Goal: Information Seeking & Learning: Learn about a topic

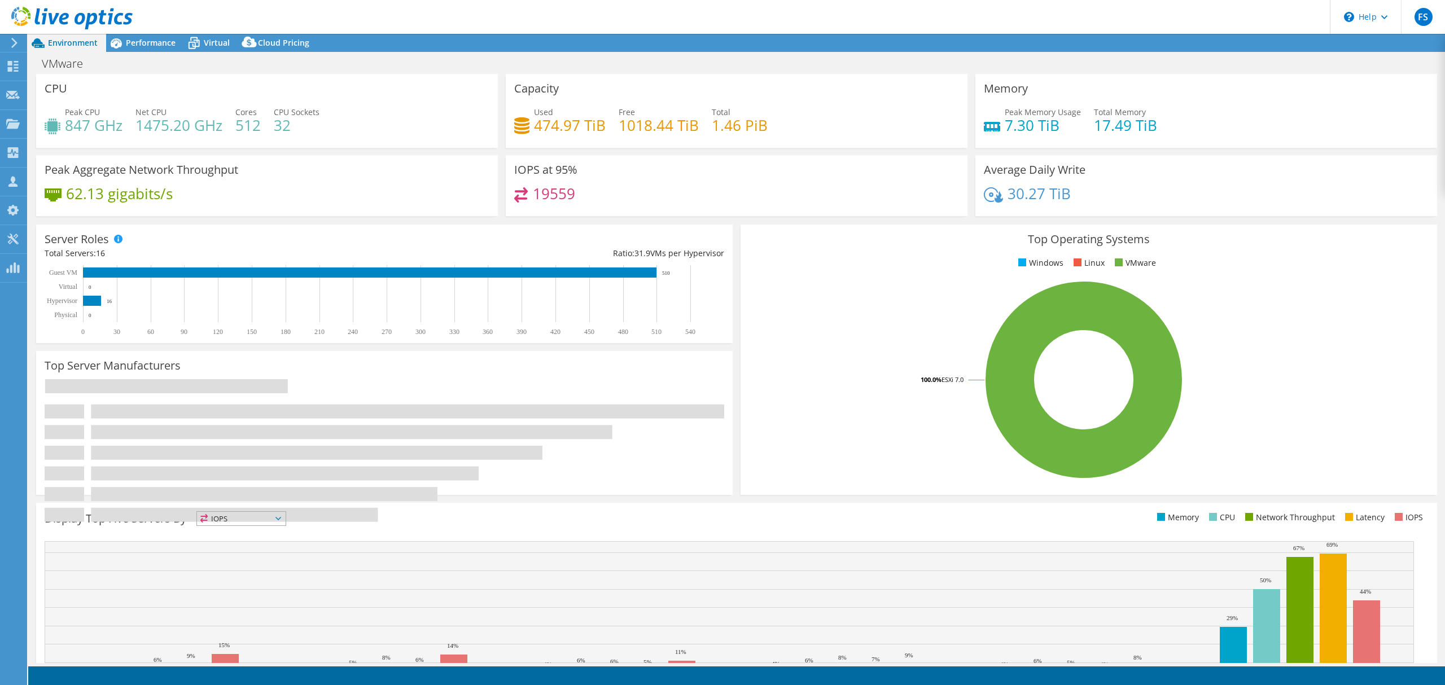
select select "EUFrankfurt"
select select "EUR"
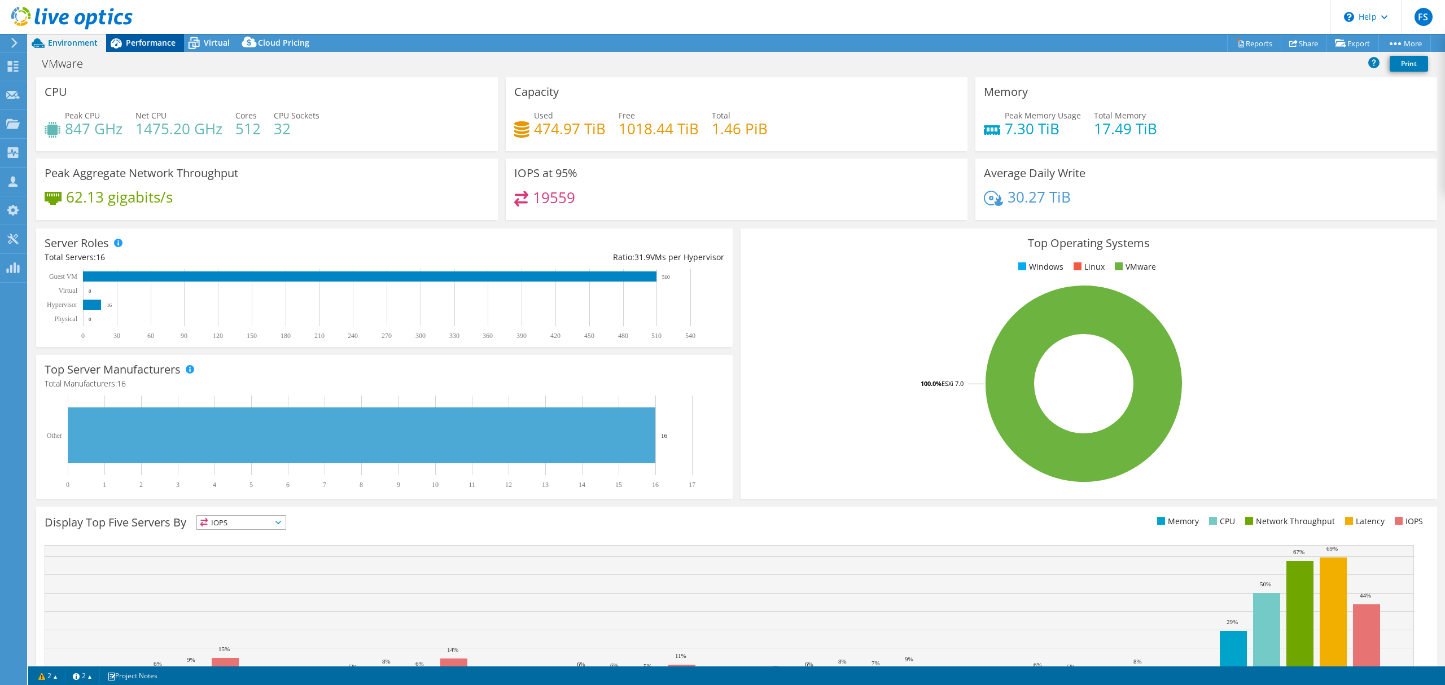
click at [147, 45] on span "Performance" at bounding box center [151, 42] width 50 height 11
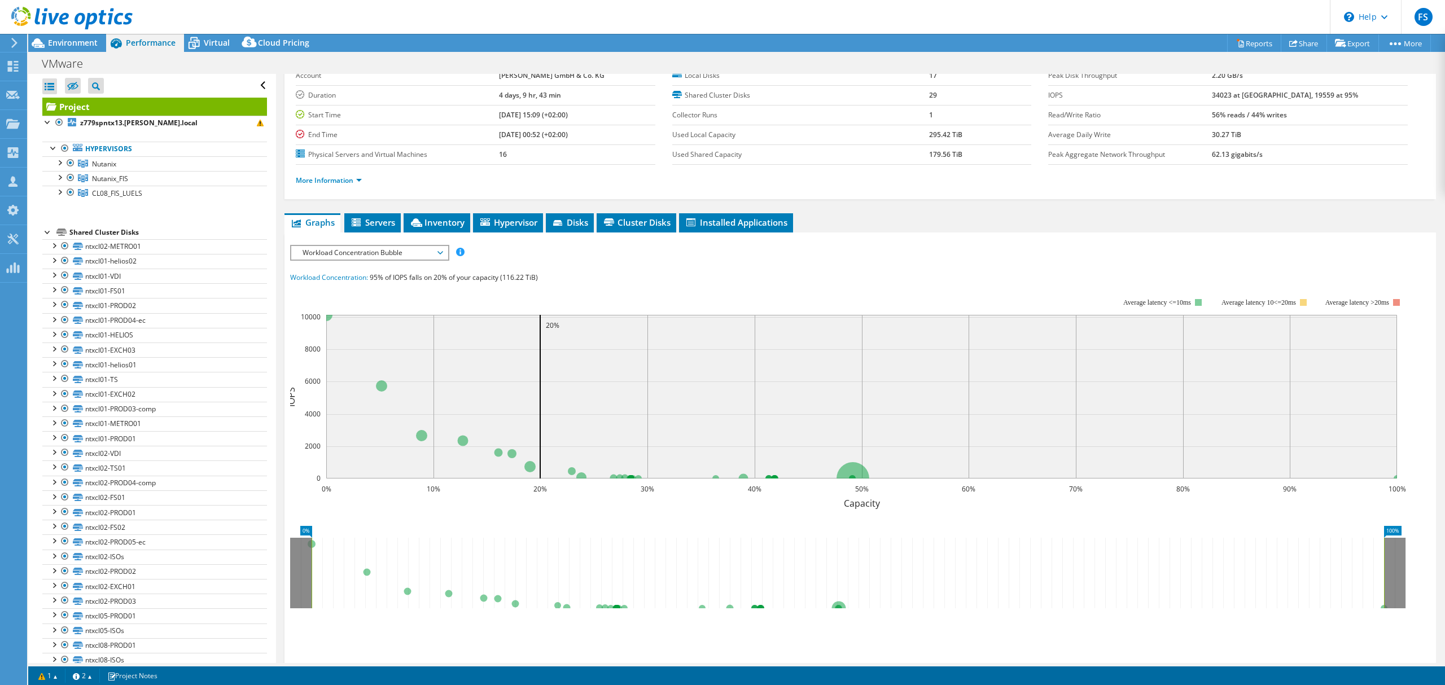
scroll to position [47, 0]
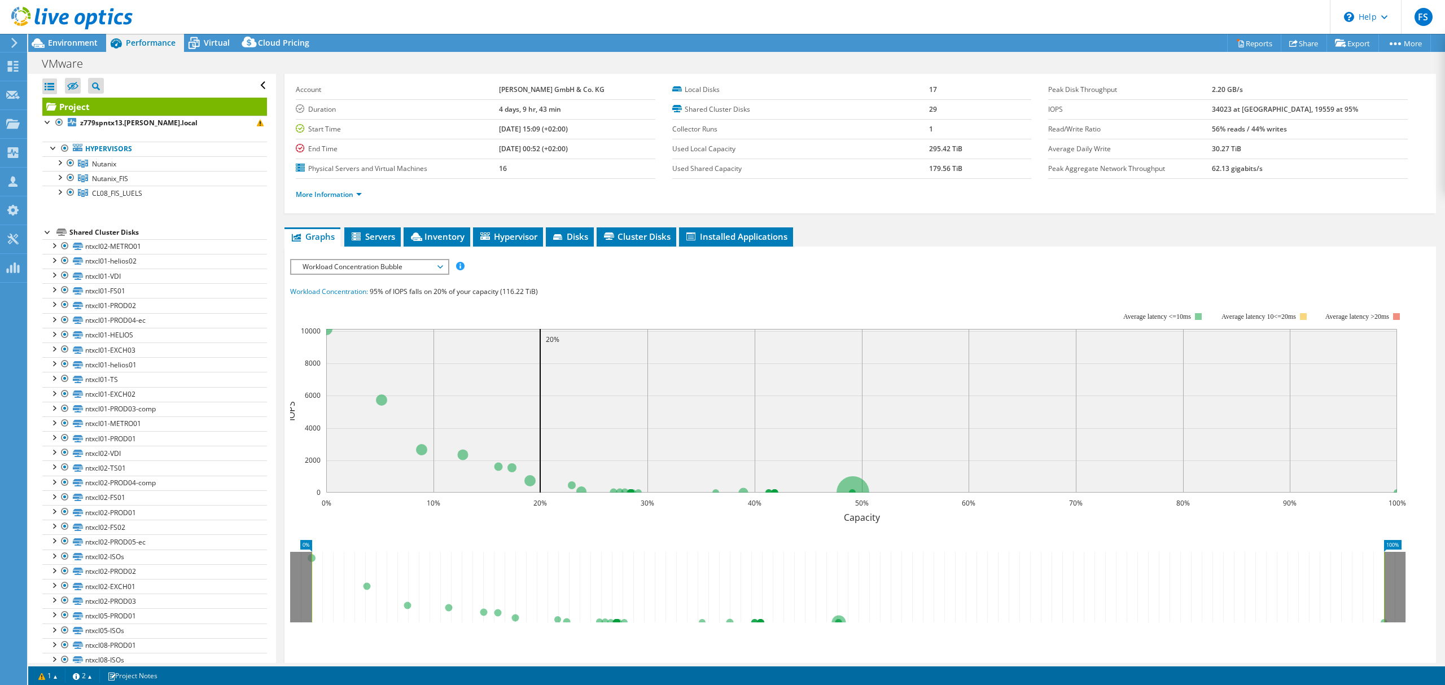
click at [423, 271] on span "Workload Concentration Bubble" at bounding box center [369, 267] width 145 height 14
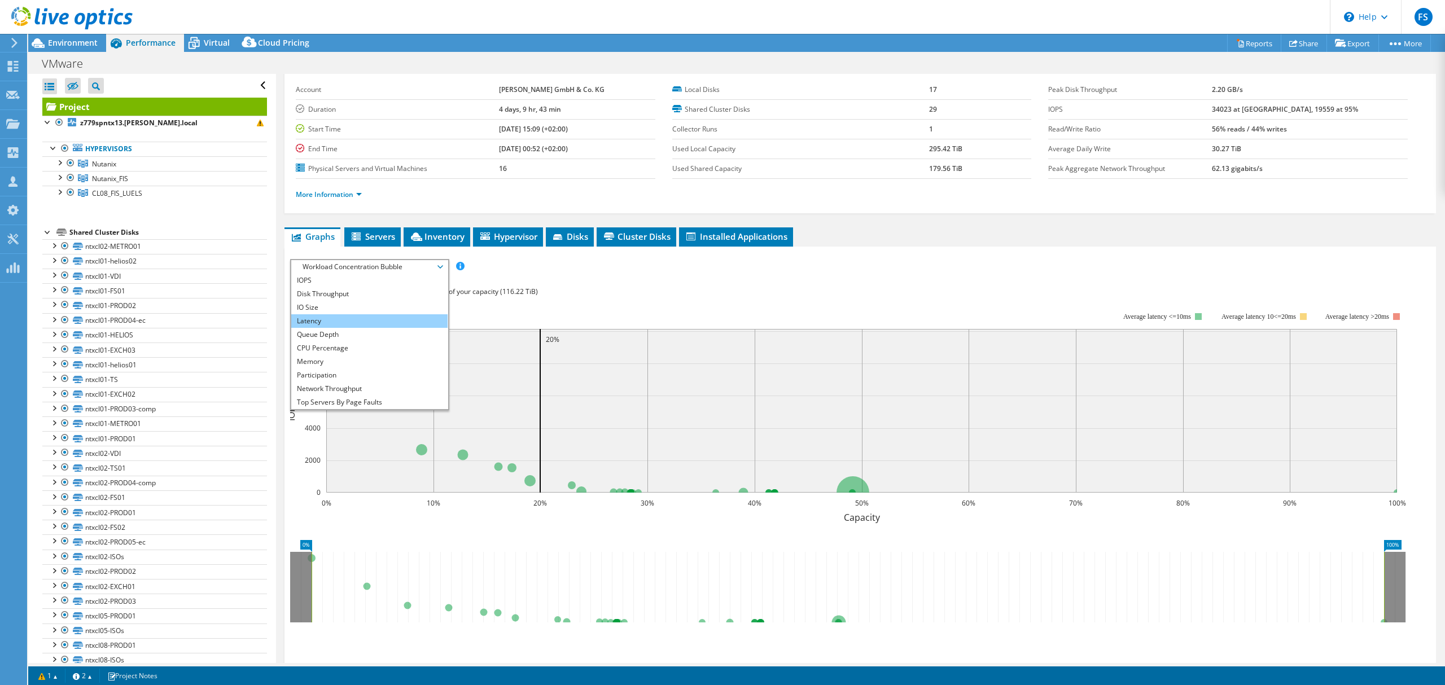
scroll to position [41, 0]
click at [336, 399] on li "All" at bounding box center [369, 403] width 156 height 14
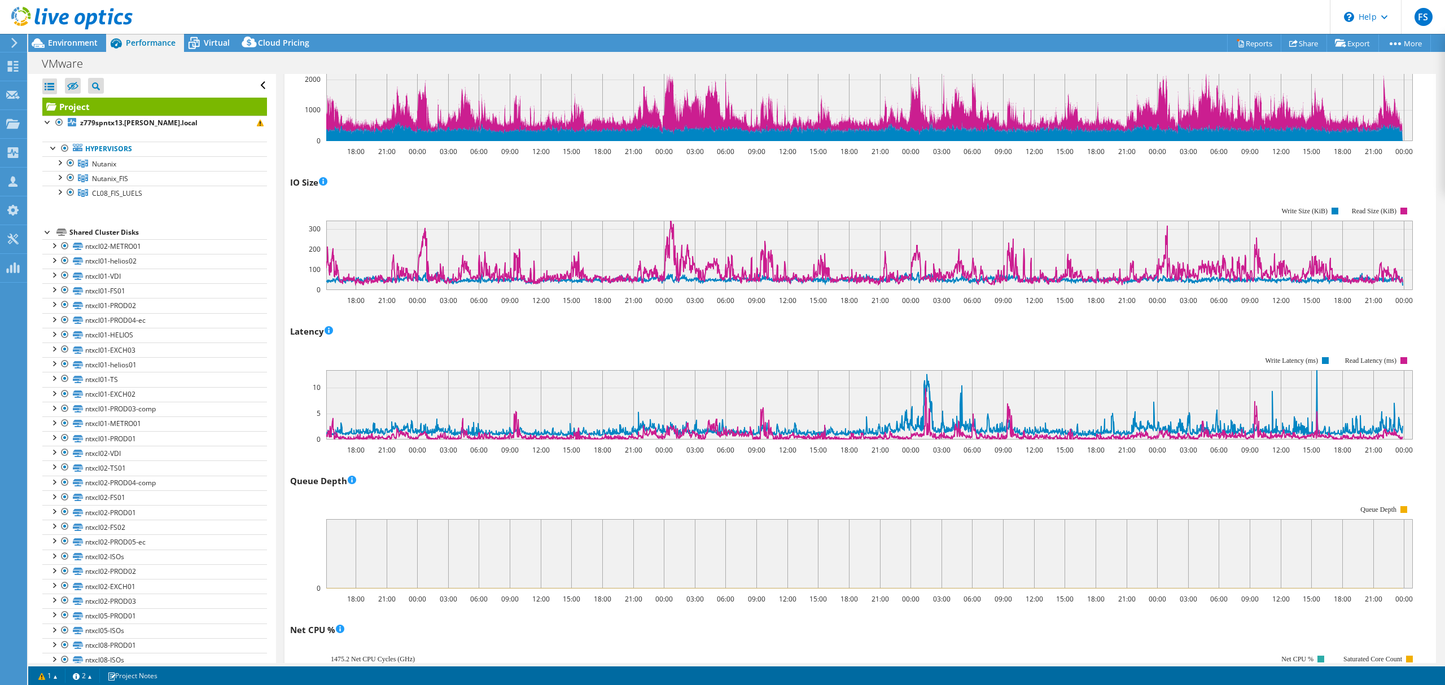
scroll to position [0, 0]
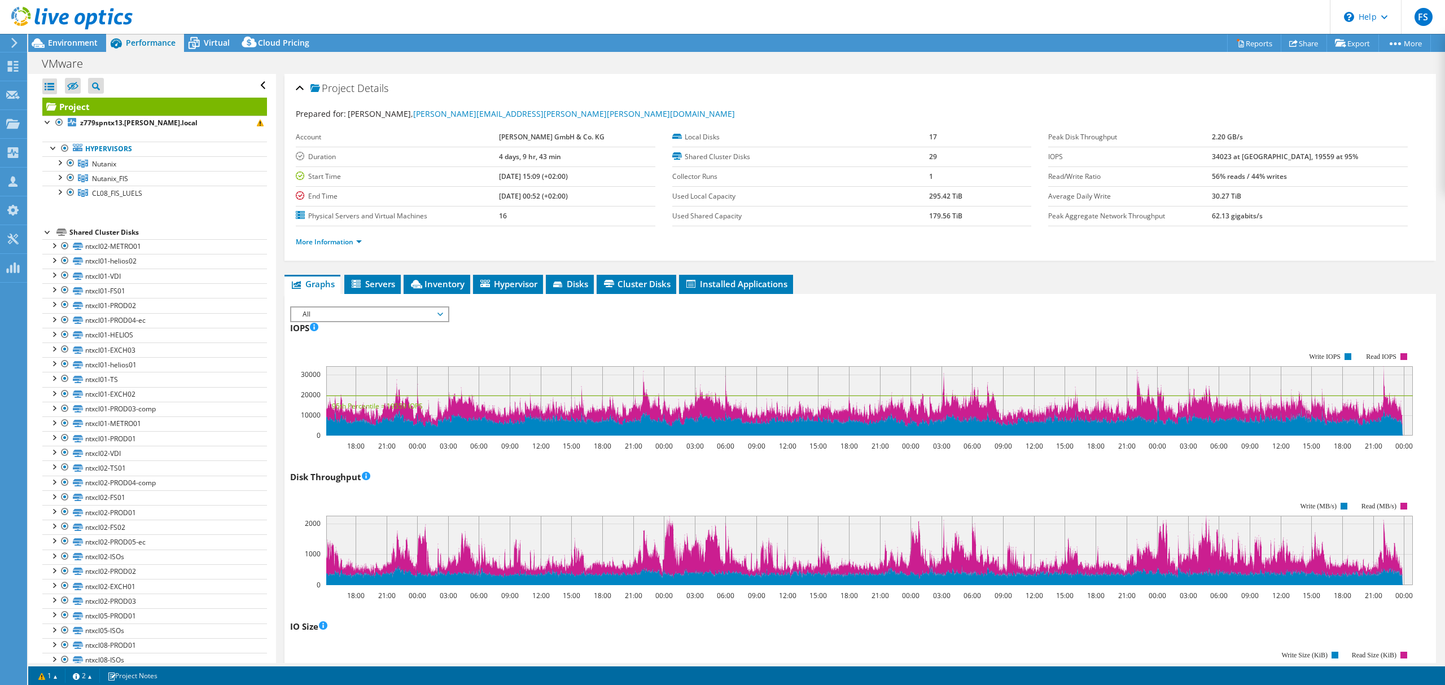
click at [420, 320] on span "All" at bounding box center [369, 315] width 145 height 14
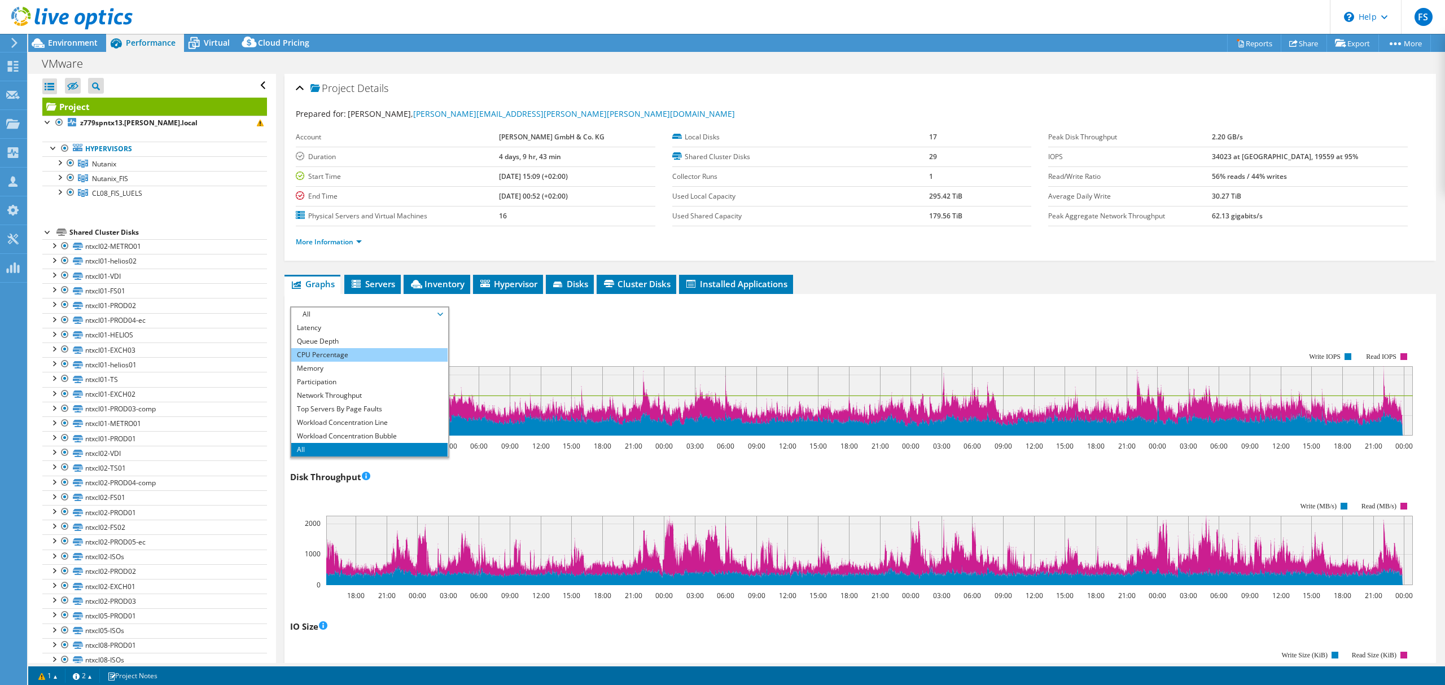
click at [377, 357] on li "CPU Percentage" at bounding box center [369, 355] width 156 height 14
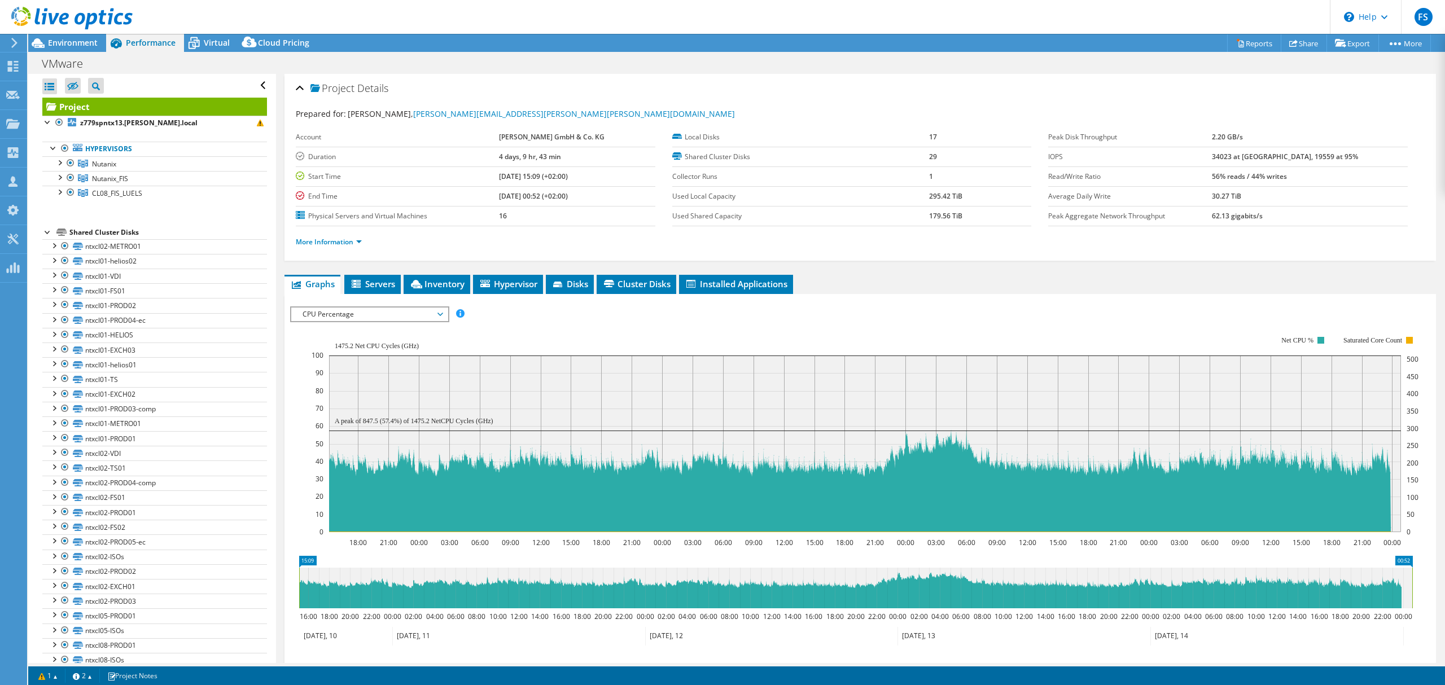
click at [567, 332] on rect at bounding box center [865, 435] width 1107 height 226
click at [396, 314] on span "CPU Percentage" at bounding box center [369, 315] width 145 height 14
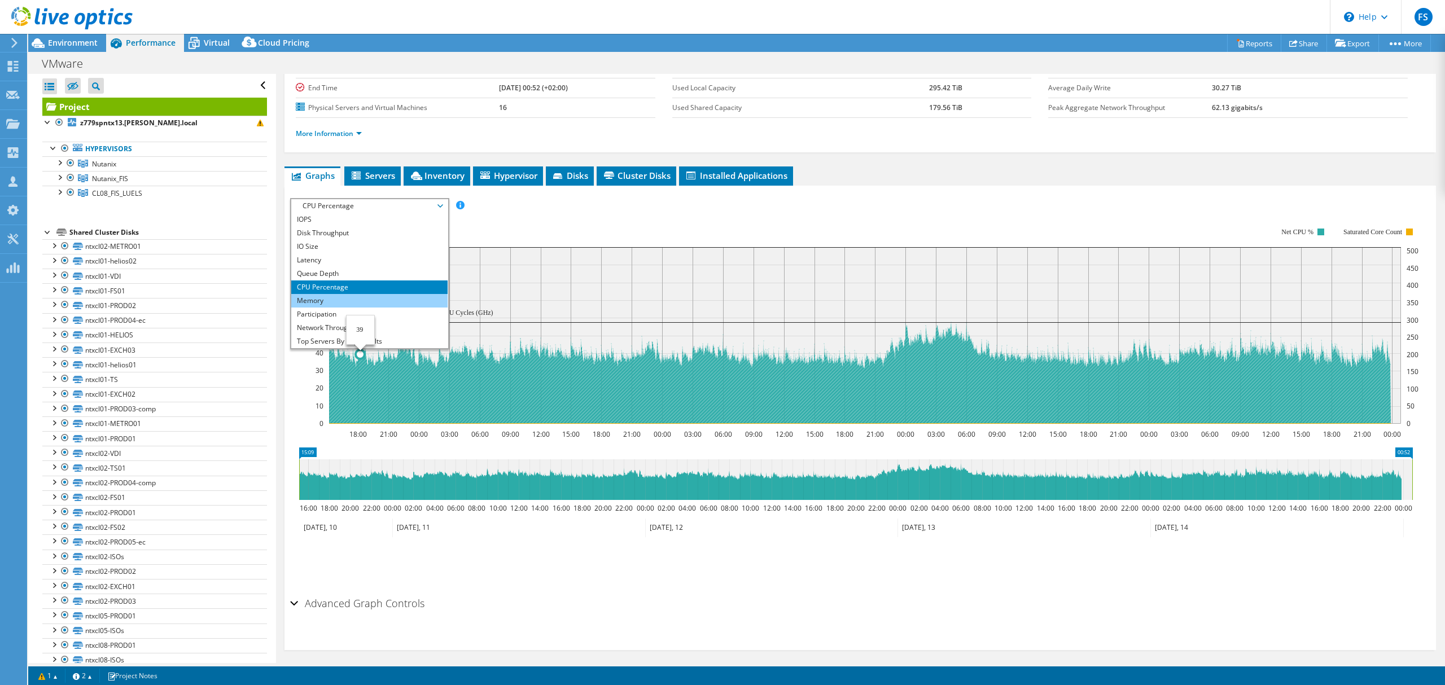
click at [316, 297] on li "Memory" at bounding box center [369, 301] width 156 height 14
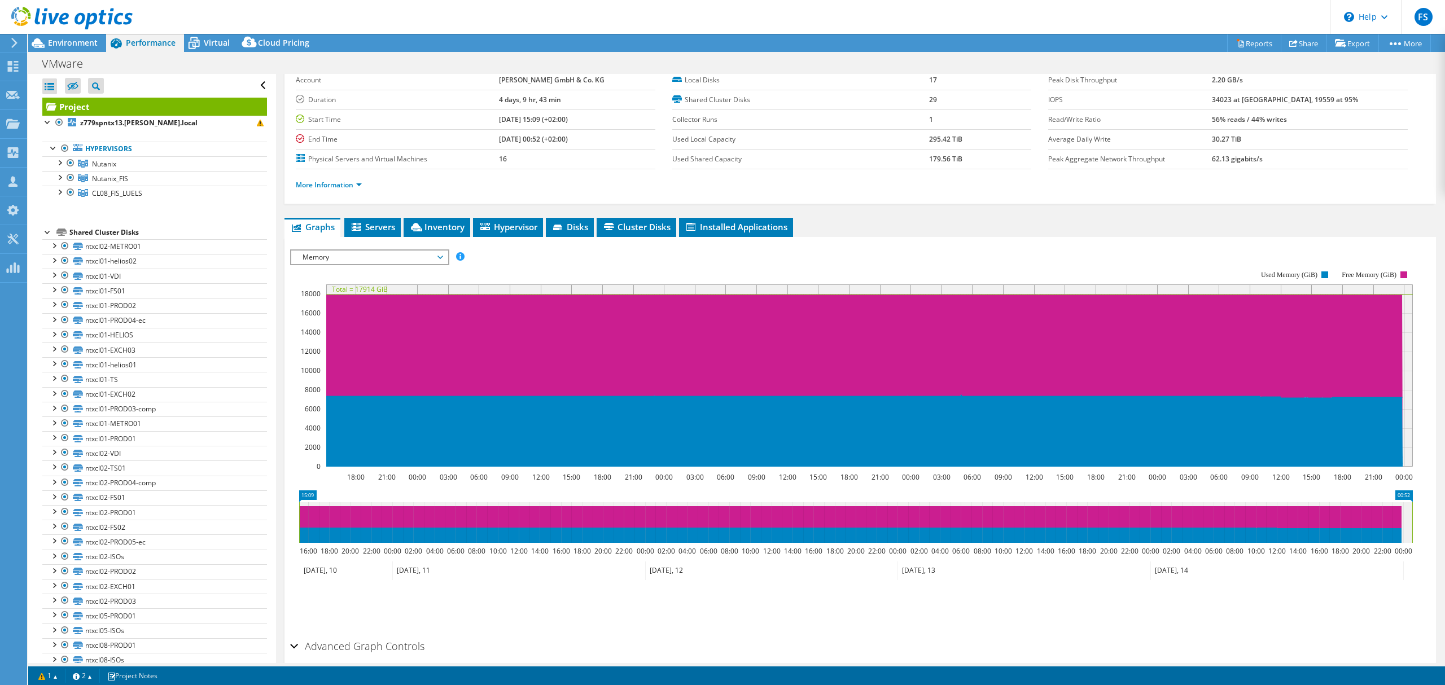
scroll to position [107, 0]
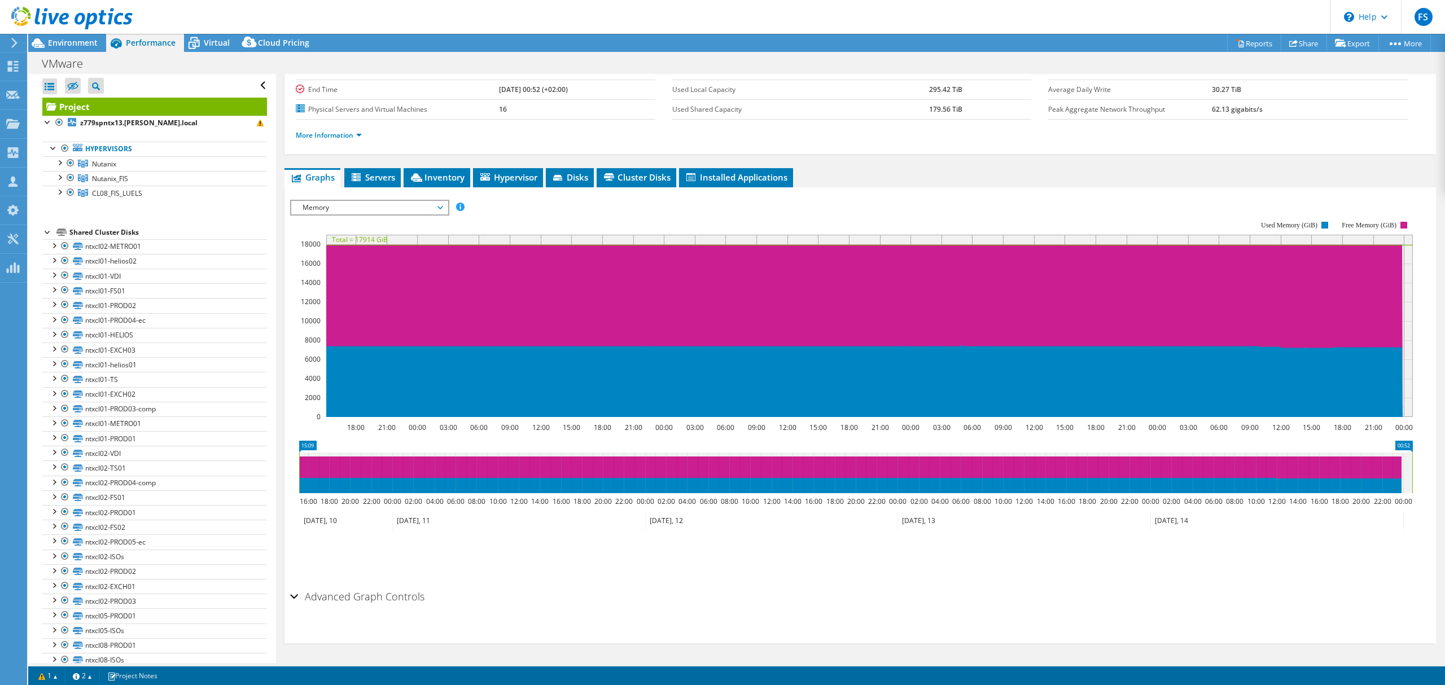
click at [298, 594] on h2 "Advanced Graph Controls" at bounding box center [357, 596] width 134 height 23
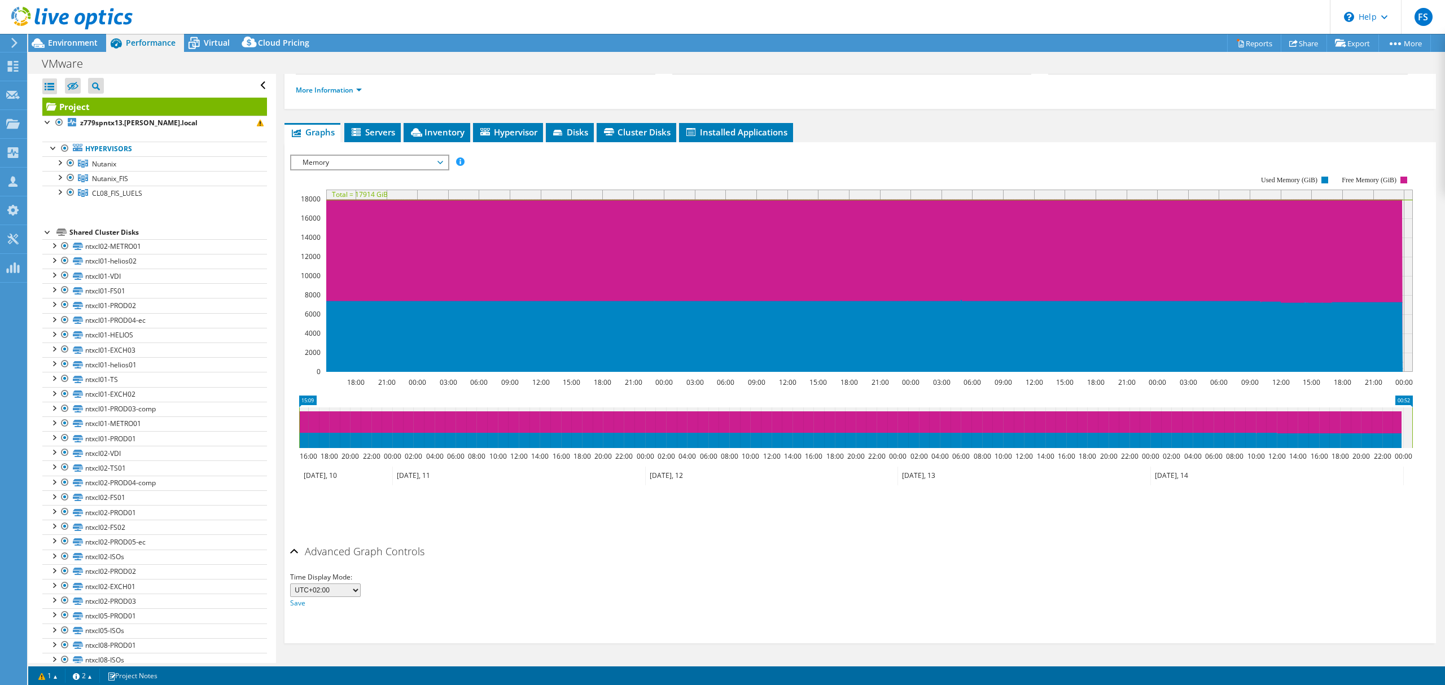
scroll to position [0, 0]
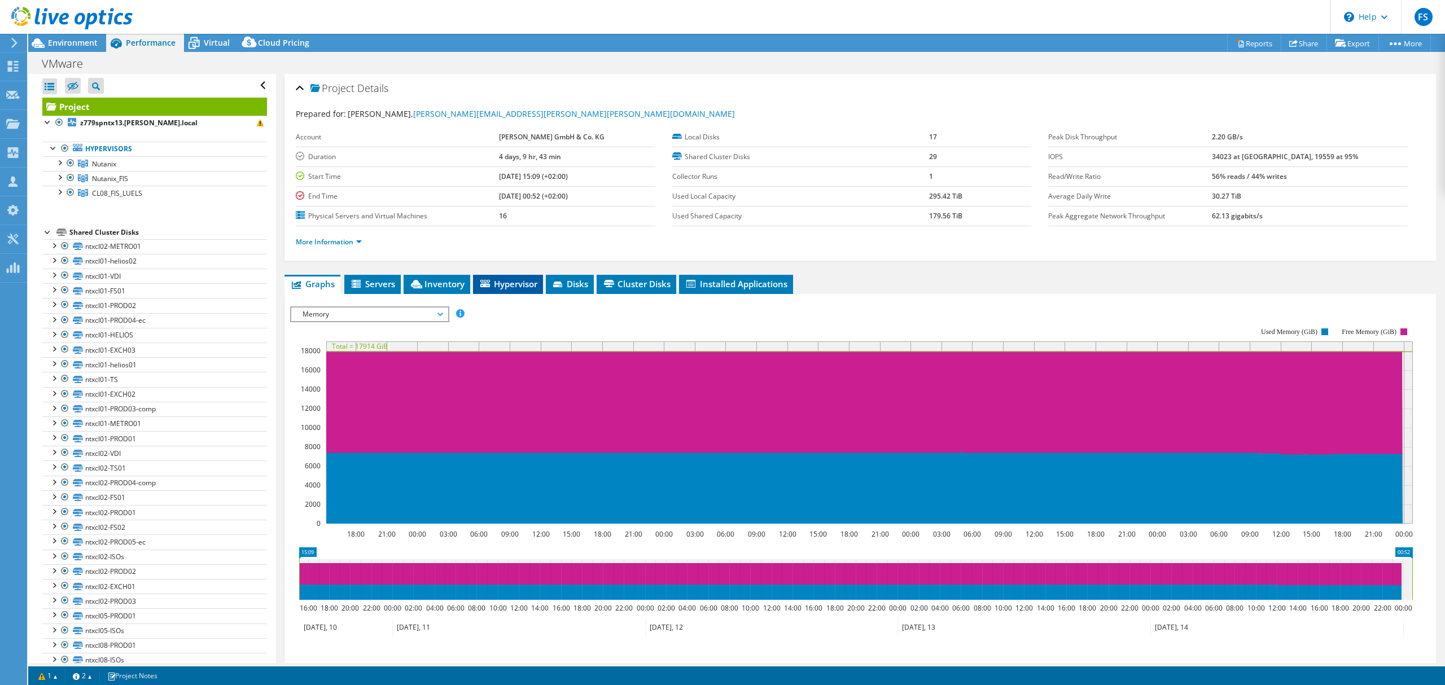
click at [520, 279] on span "Hypervisor" at bounding box center [508, 283] width 59 height 11
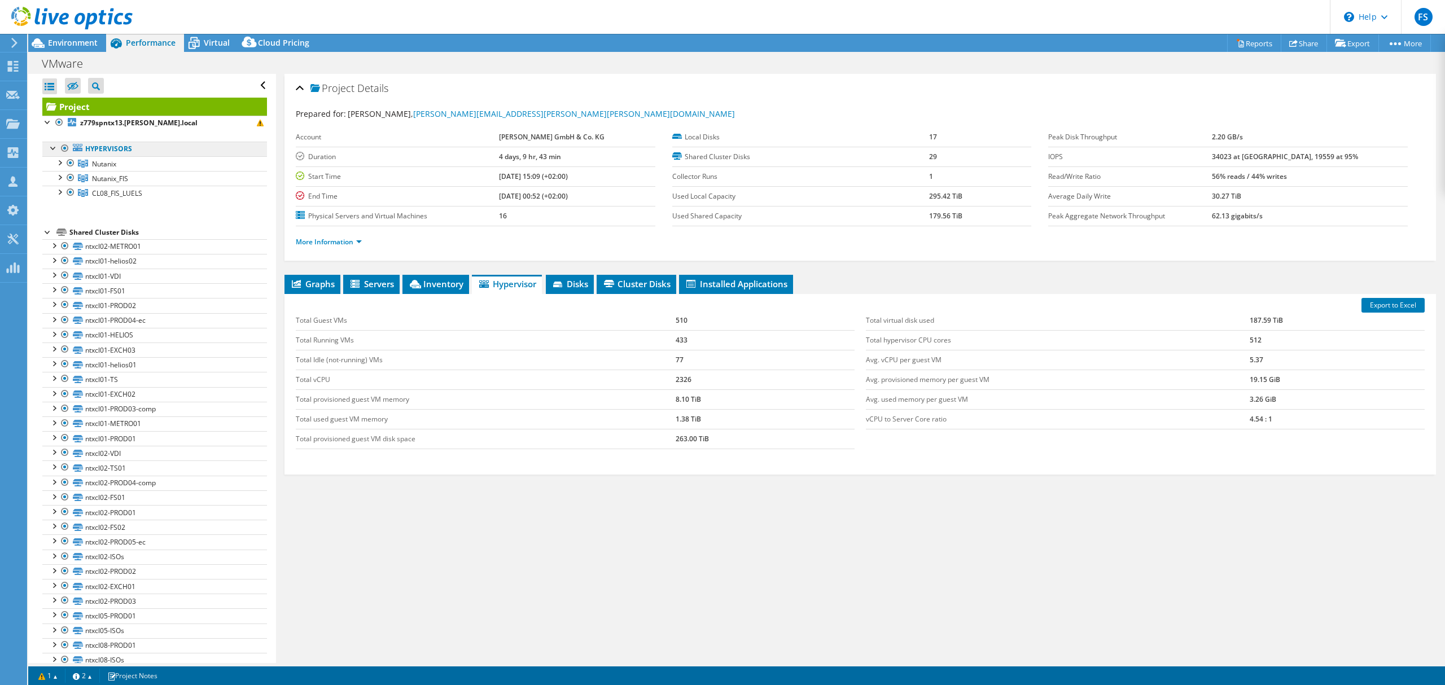
click at [125, 151] on link "Hypervisors" at bounding box center [154, 149] width 225 height 15
click at [112, 161] on span "Nutanix" at bounding box center [104, 164] width 24 height 10
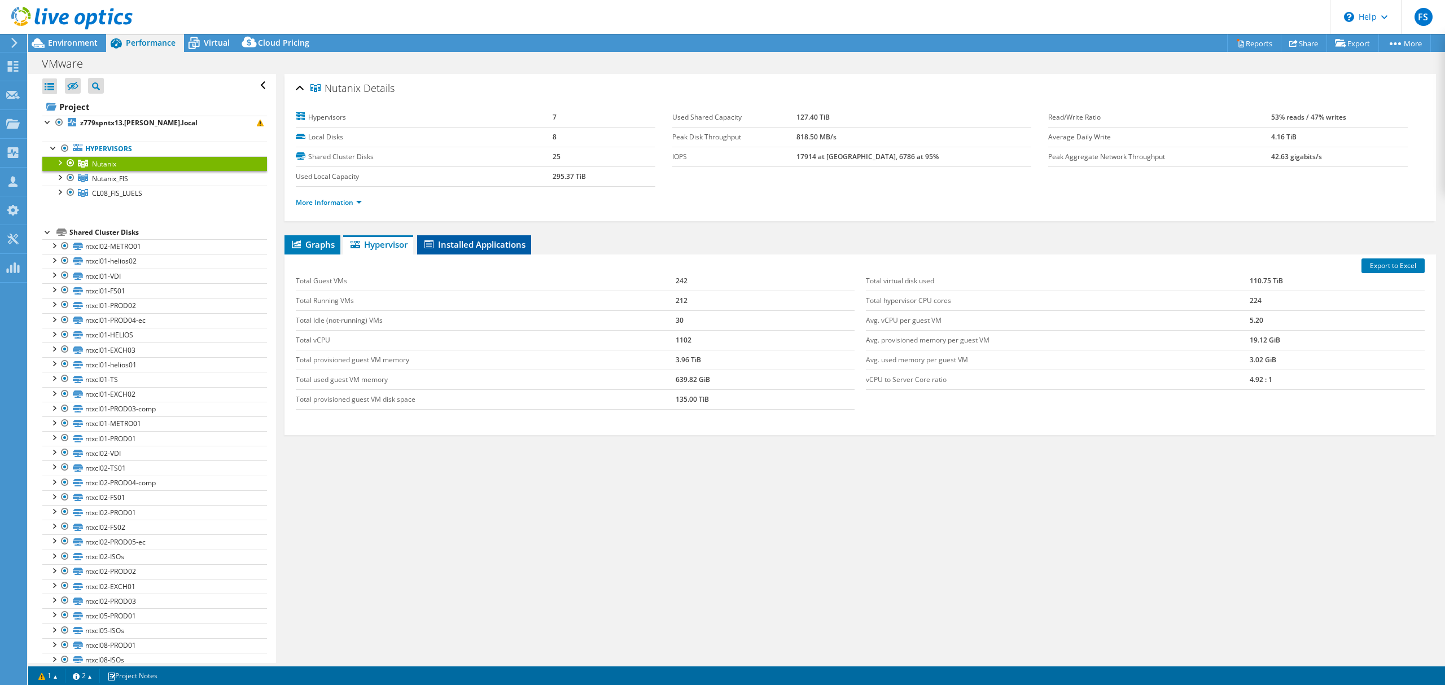
click at [419, 238] on li "Installed Applications" at bounding box center [474, 244] width 114 height 19
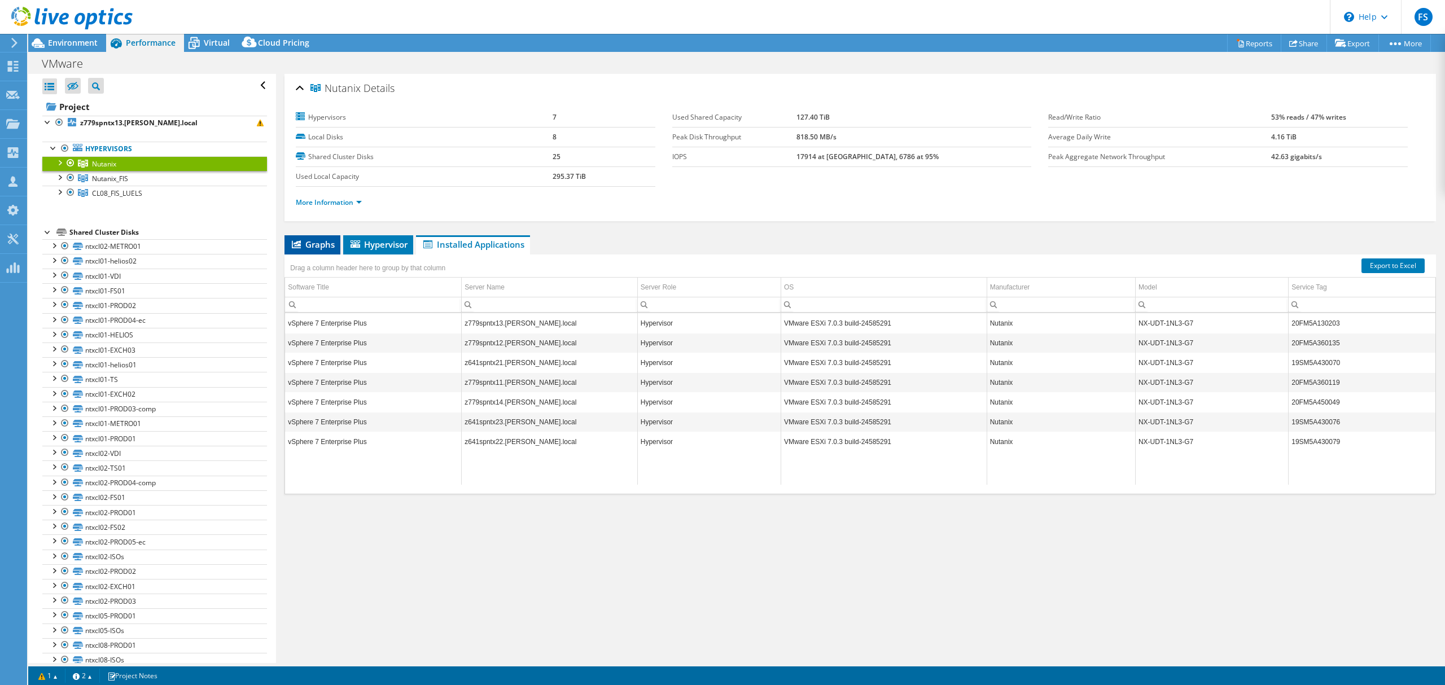
click at [331, 244] on span "Graphs" at bounding box center [312, 244] width 45 height 11
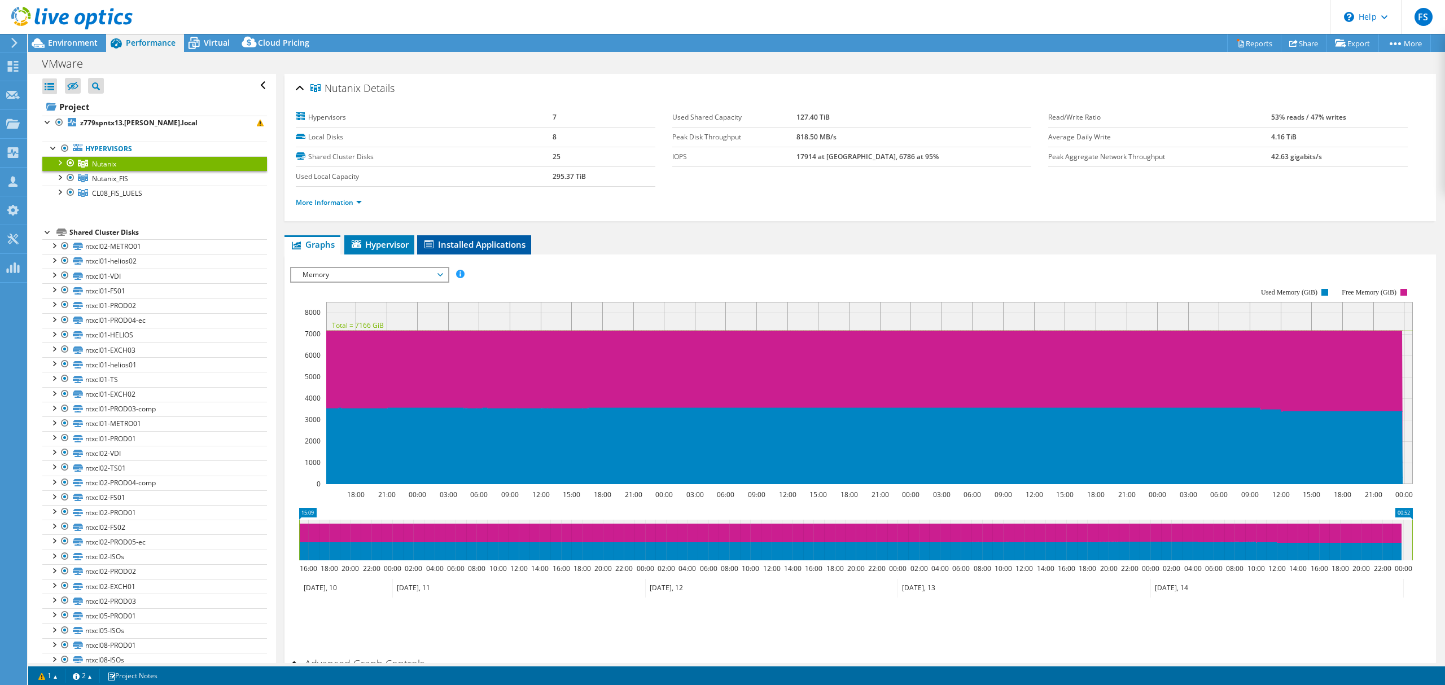
click at [497, 250] on li "Installed Applications" at bounding box center [474, 244] width 114 height 19
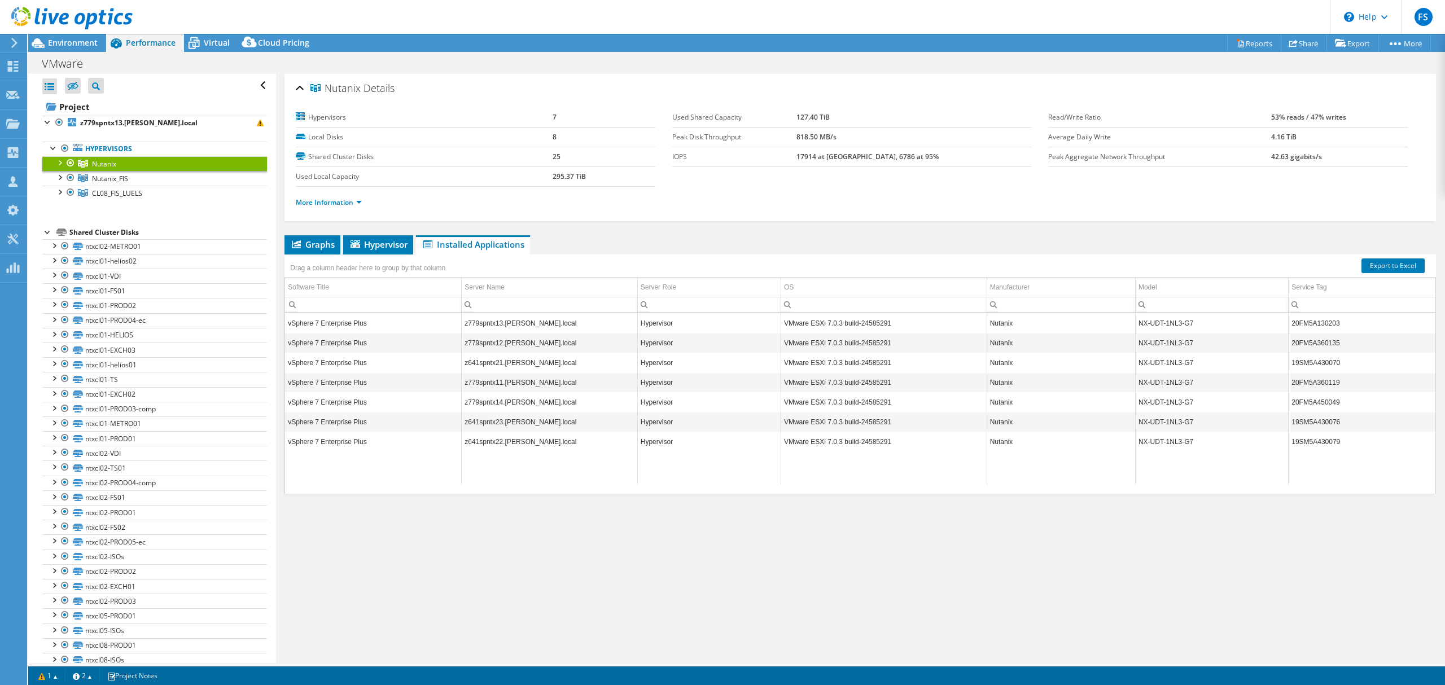
click at [713, 243] on ul "Graphs Servers Inventory Hypervisor Disks Cluster Disks Installed Applications" at bounding box center [861, 244] width 1152 height 19
click at [114, 169] on span "Nutanix_FIS" at bounding box center [104, 164] width 24 height 10
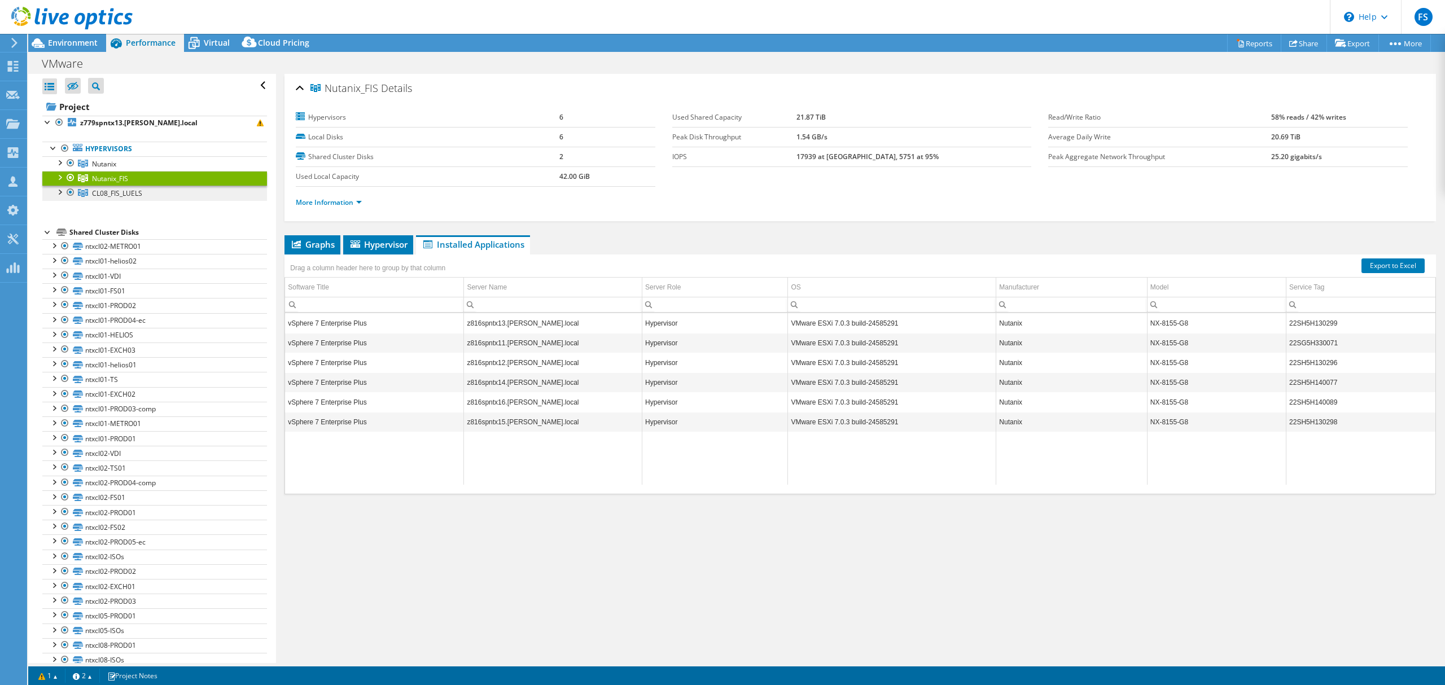
click at [116, 169] on span "CL08_FIS_LUELS" at bounding box center [104, 164] width 24 height 10
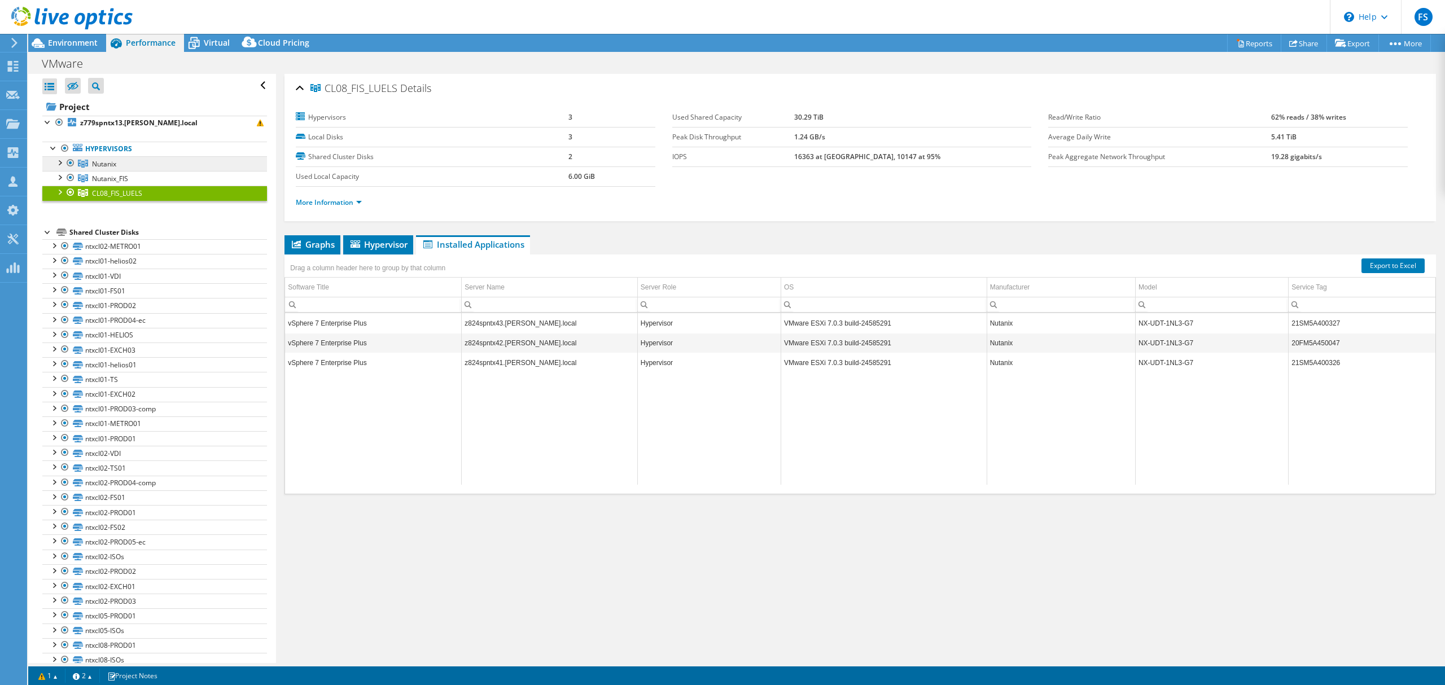
click at [128, 162] on link "Nutanix" at bounding box center [154, 163] width 225 height 15
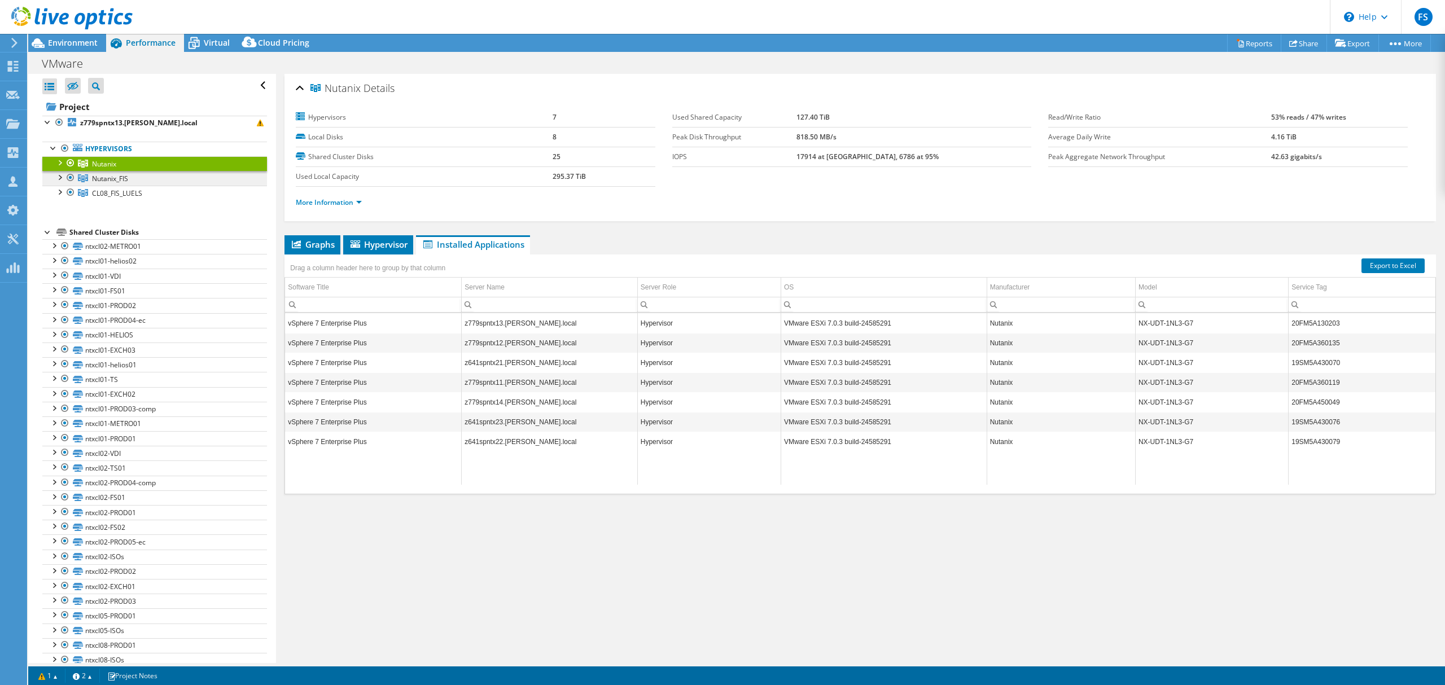
click at [107, 171] on link "Nutanix_FIS" at bounding box center [154, 163] width 225 height 15
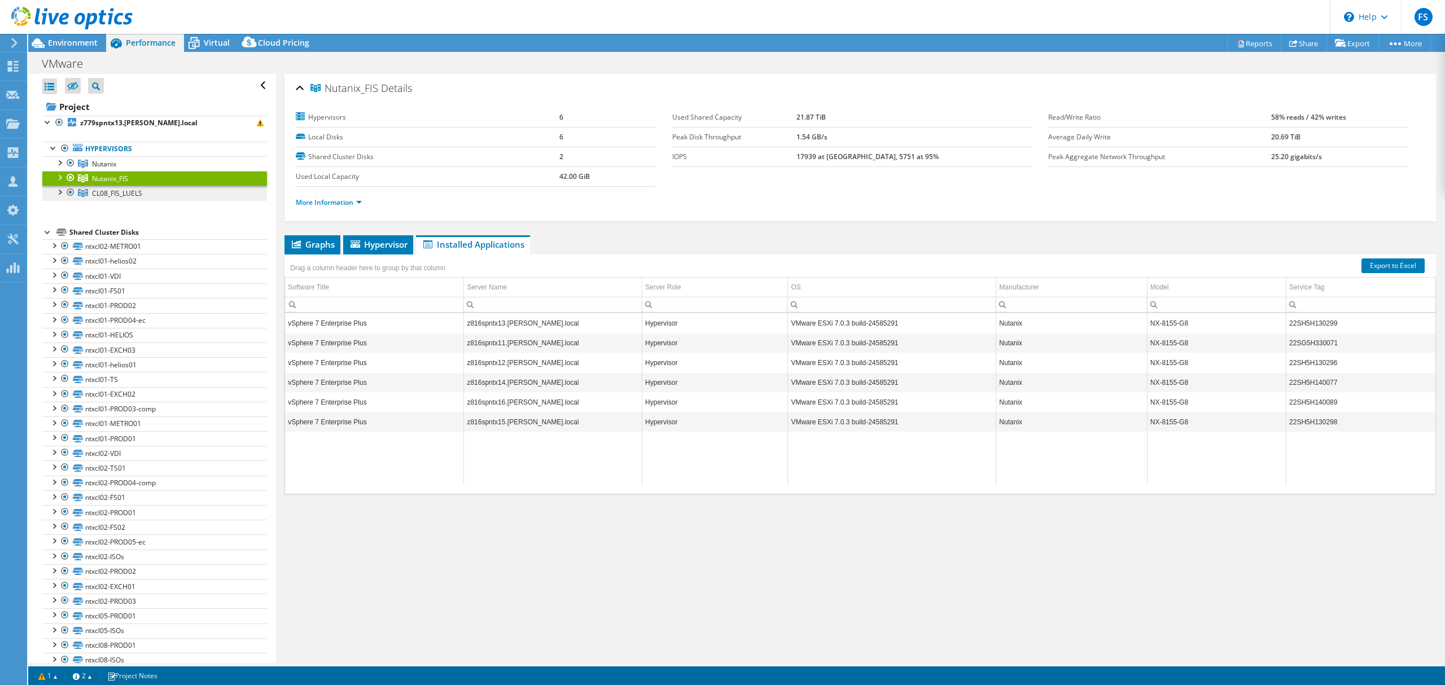
click at [106, 169] on span "CL08_FIS_LUELS" at bounding box center [104, 164] width 24 height 10
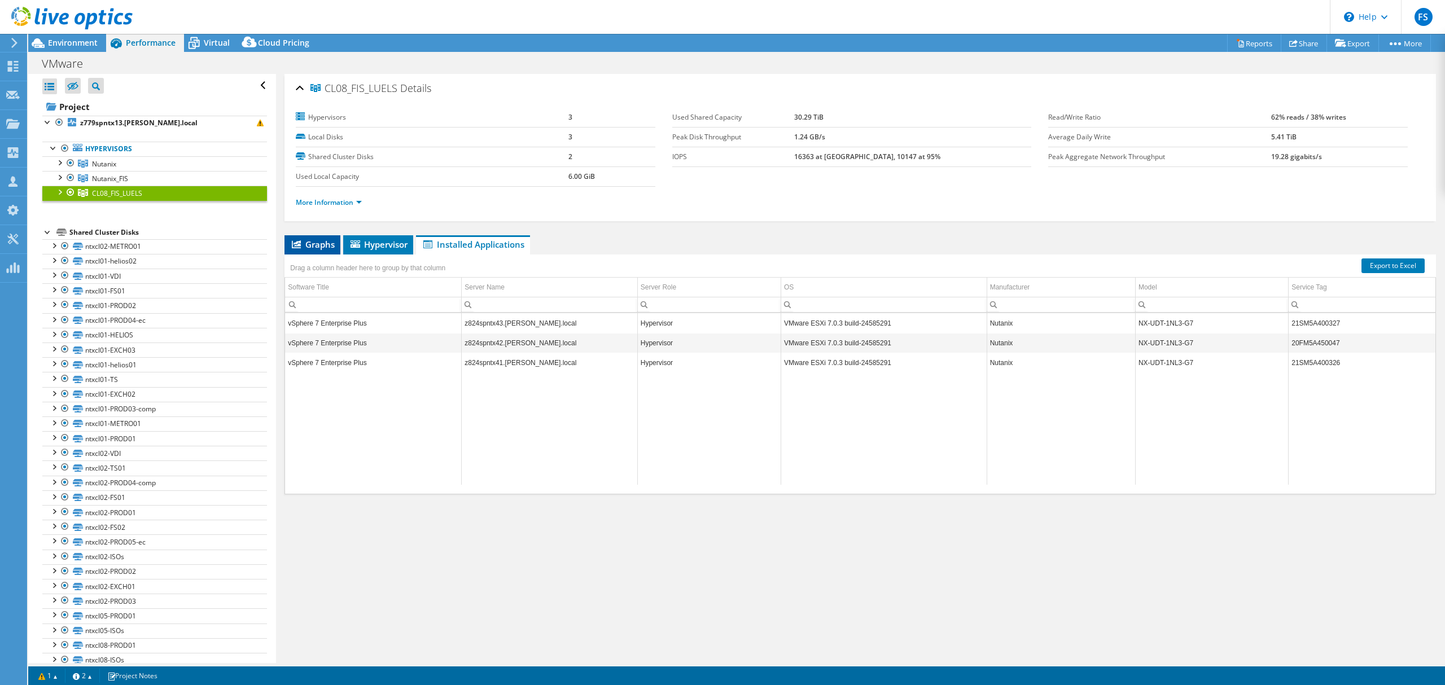
click at [312, 240] on span "Graphs" at bounding box center [312, 244] width 45 height 11
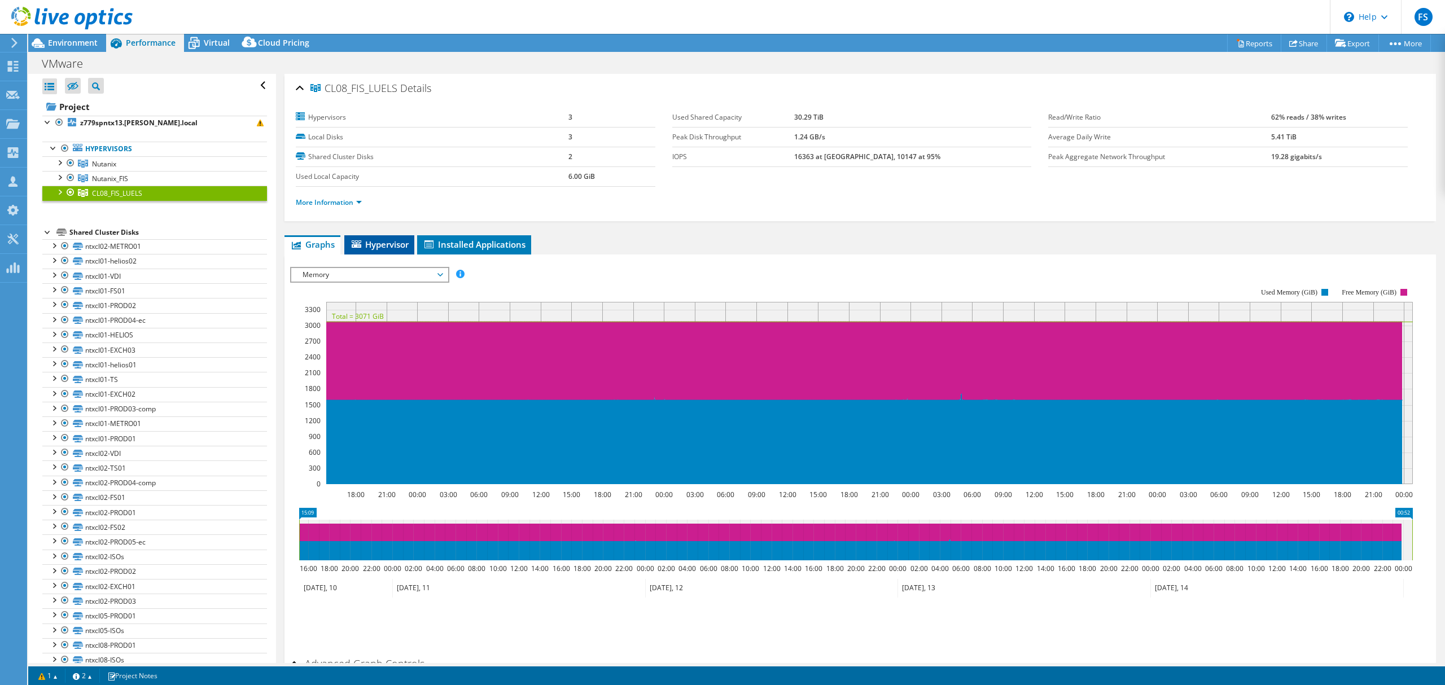
click at [401, 238] on li "Hypervisor" at bounding box center [379, 244] width 70 height 19
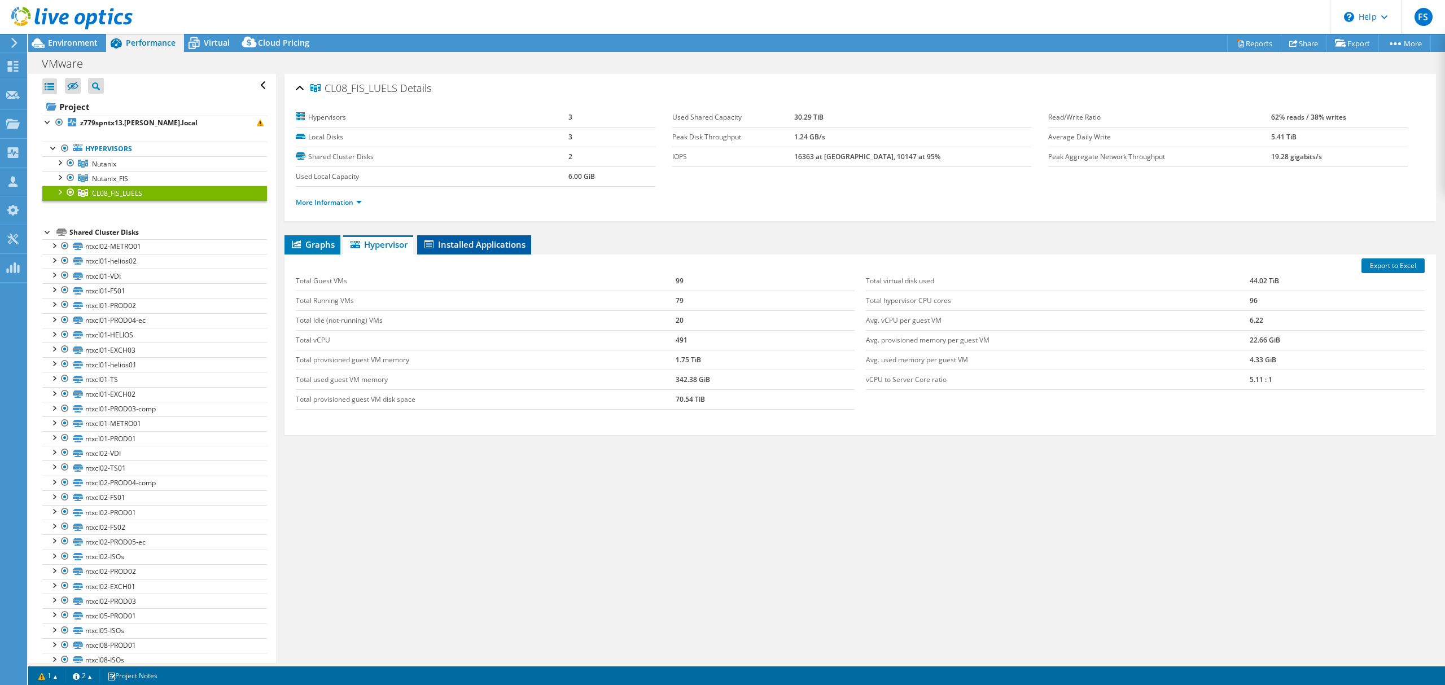
click at [490, 245] on span "Installed Applications" at bounding box center [474, 244] width 103 height 11
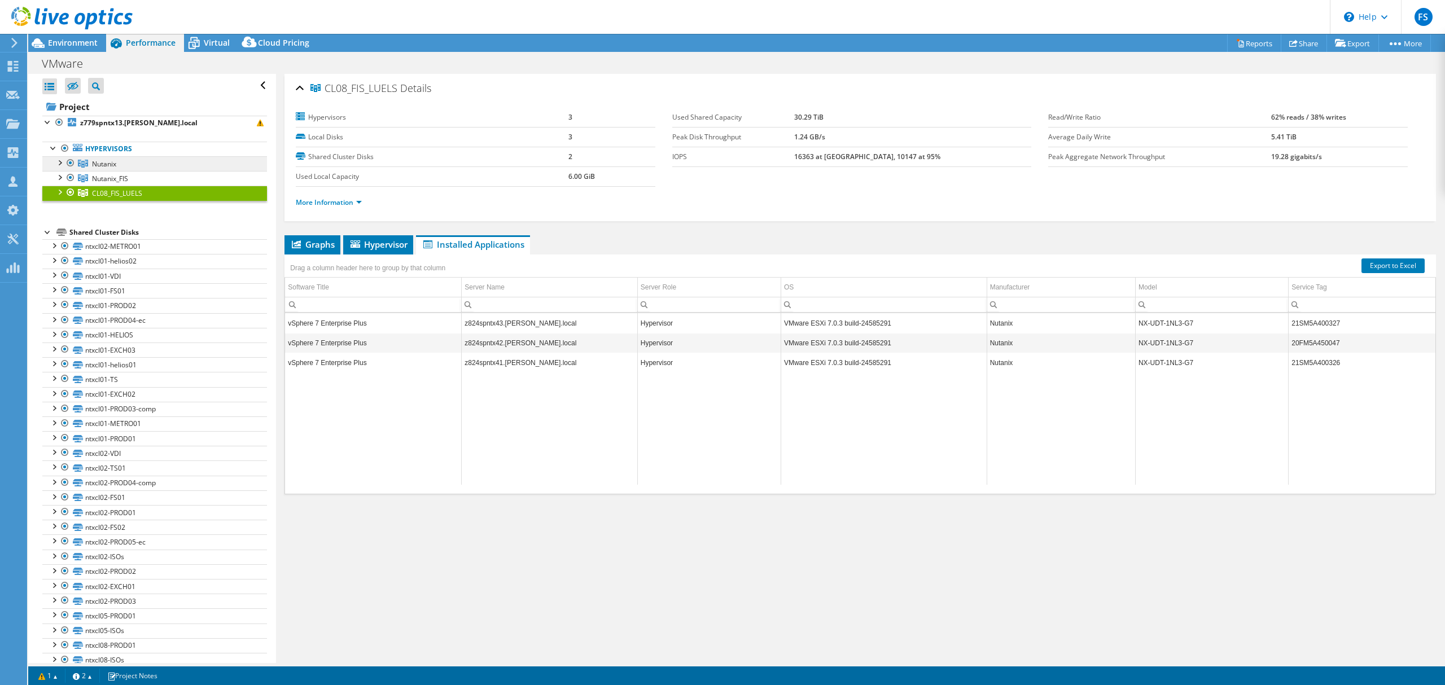
click at [128, 165] on link "Nutanix" at bounding box center [154, 163] width 225 height 15
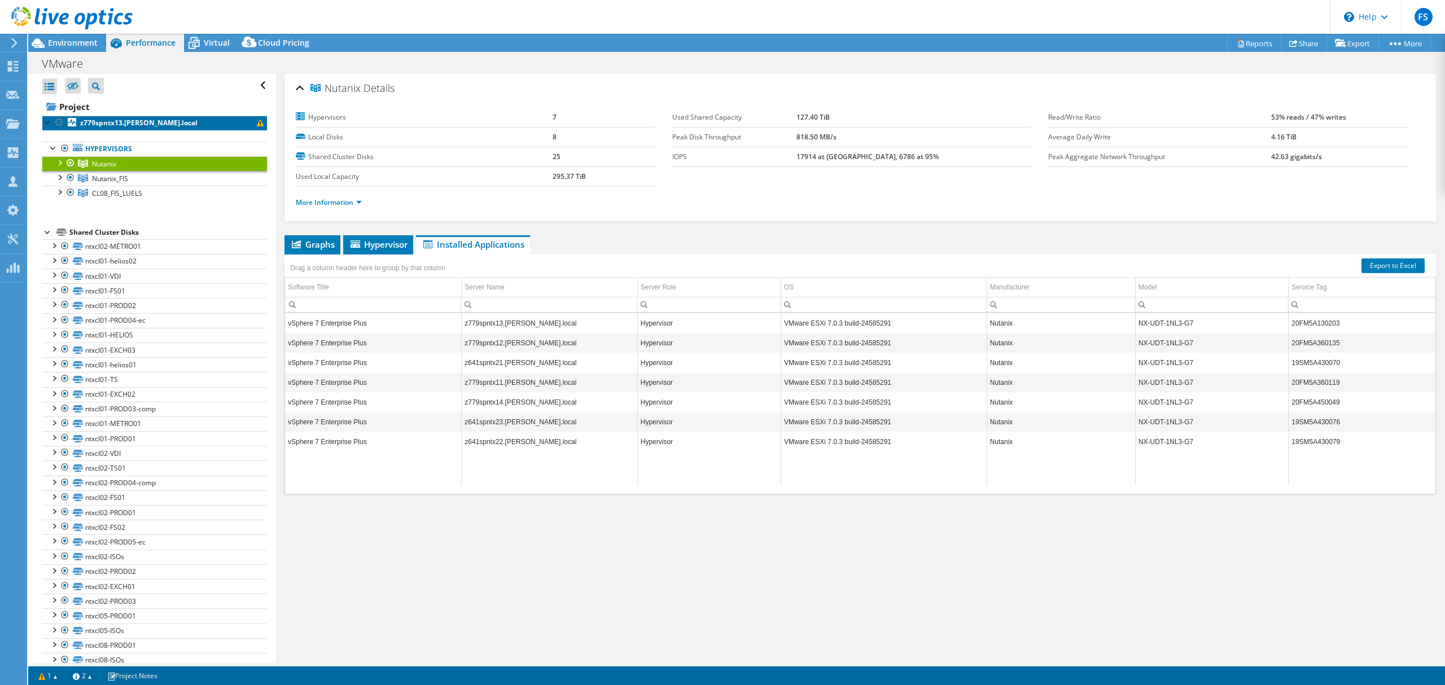
click at [139, 125] on b "z779spntx13.[PERSON_NAME].local" at bounding box center [138, 123] width 117 height 10
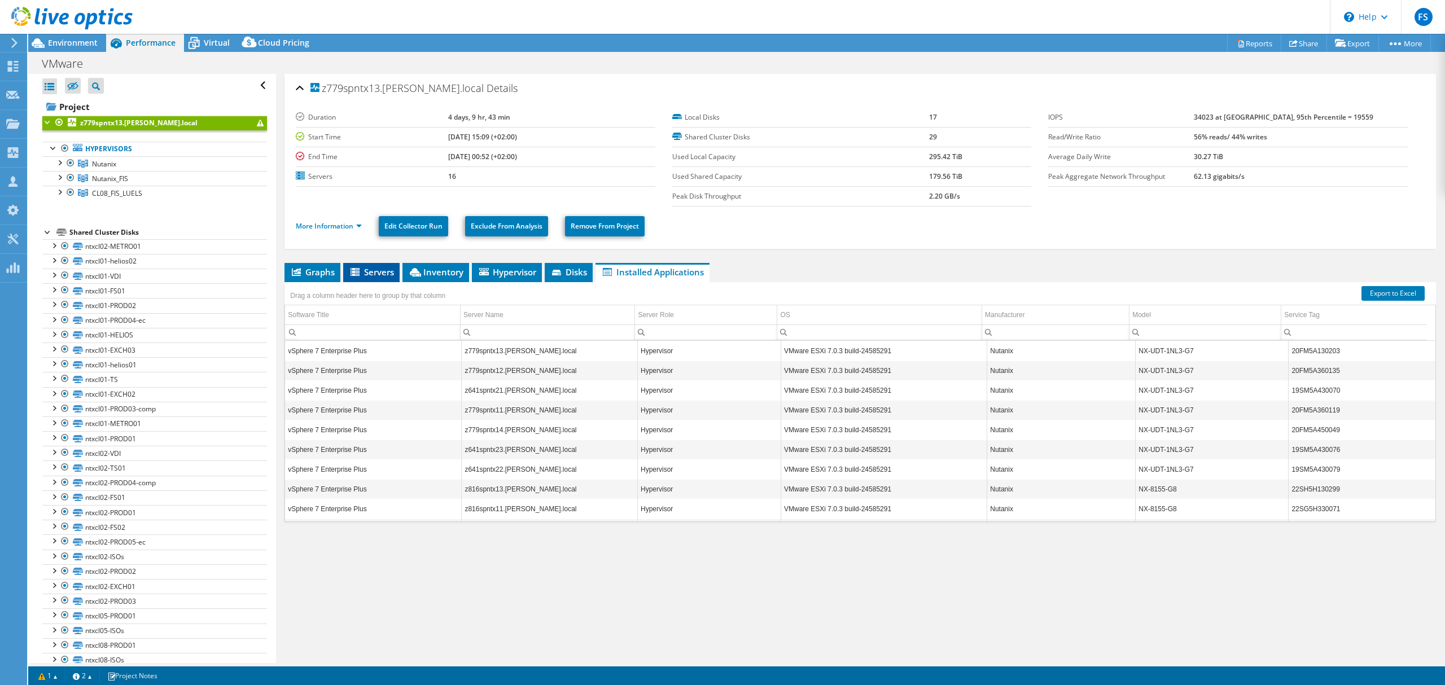
click at [379, 274] on span "Servers" at bounding box center [371, 271] width 45 height 11
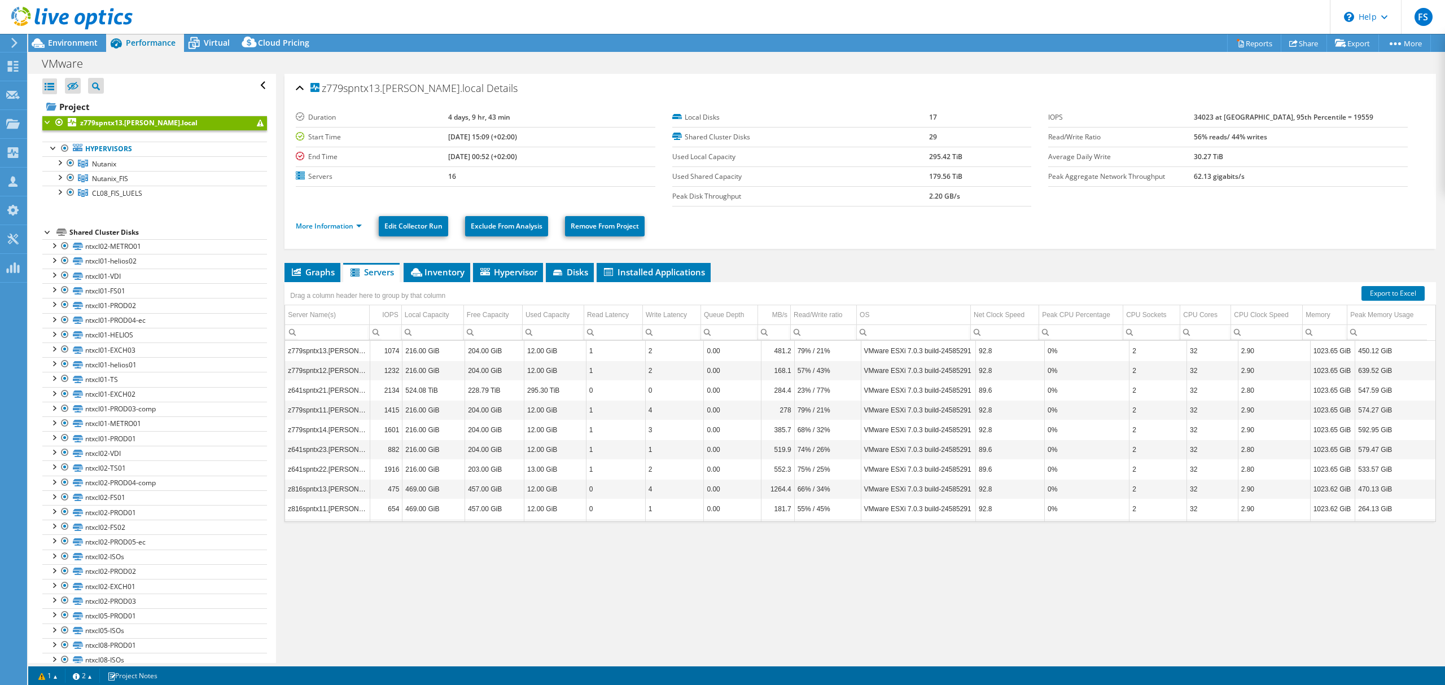
select select "EUFrankfurt"
select select "EUR"
